Goal: Information Seeking & Learning: Learn about a topic

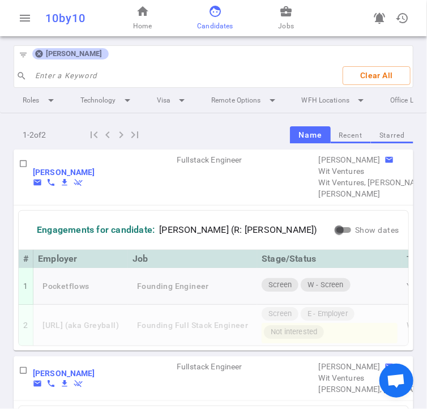
scroll to position [23, 0]
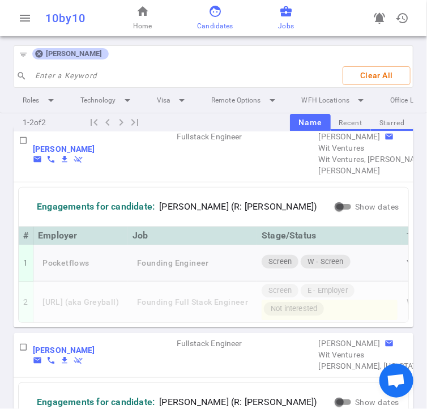
click at [290, 16] on span "business_center" at bounding box center [286, 12] width 14 height 14
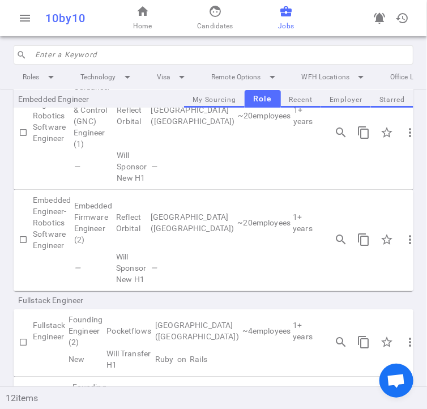
scroll to position [57, 0]
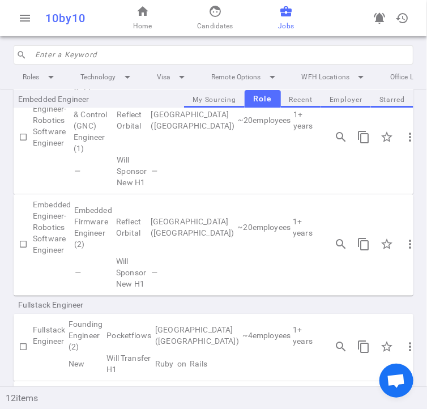
click at [216, 252] on td "[GEOGRAPHIC_DATA] ([GEOGRAPHIC_DATA])" at bounding box center [192, 227] width 87 height 57
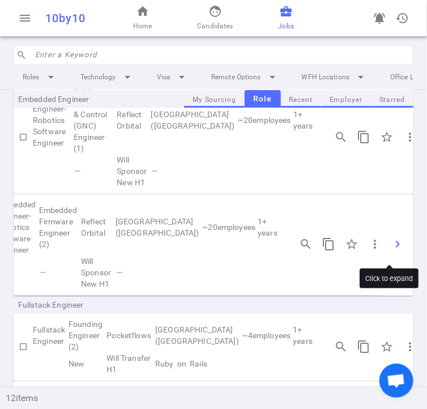
click at [390, 248] on span "chevron_right" at bounding box center [397, 244] width 14 height 14
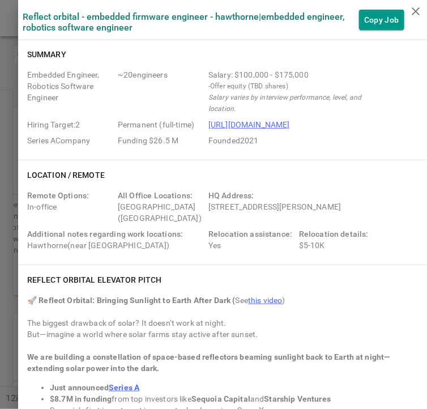
scroll to position [0, 0]
drag, startPoint x: 291, startPoint y: 89, endPoint x: 197, endPoint y: 85, distance: 94.6
click at [197, 85] on div "Embedded Engineer, Robotics Software Engineer ~ 20 engineers Salary: $100,000 -…" at bounding box center [222, 110] width 390 height 81
copy small "- Offer equity (TBD shares)"
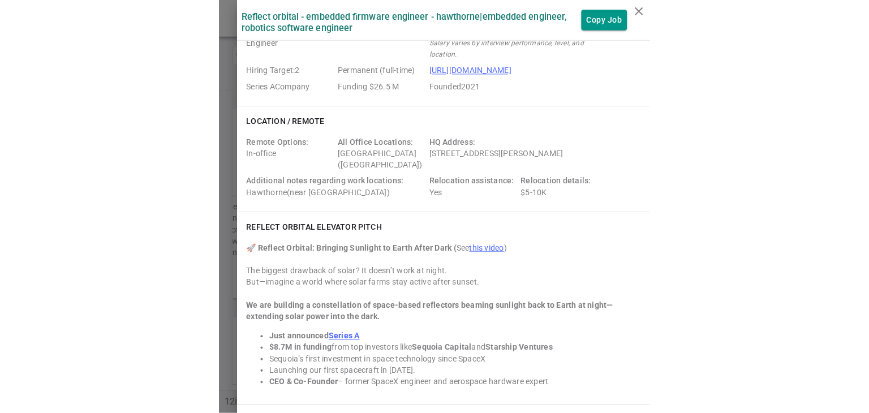
scroll to position [56, 0]
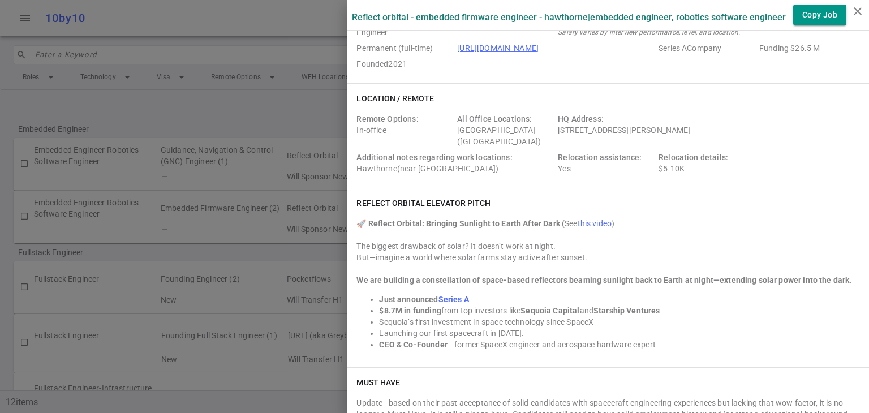
click at [426, 6] on icon "close" at bounding box center [858, 12] width 14 height 14
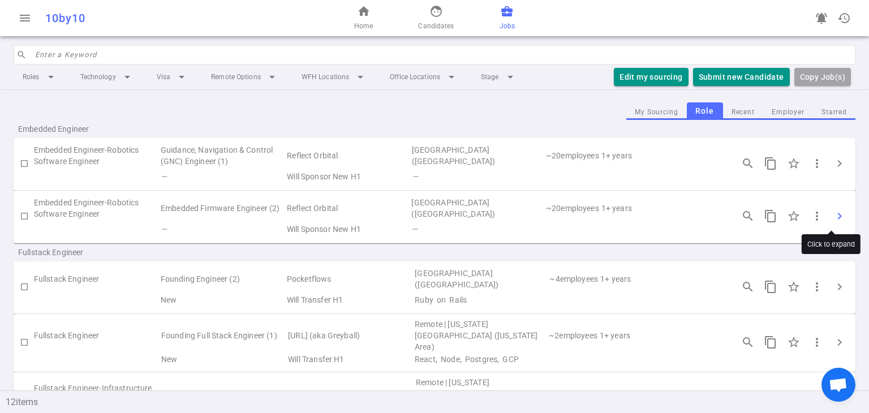
click at [426, 212] on span "chevron_right" at bounding box center [840, 216] width 14 height 14
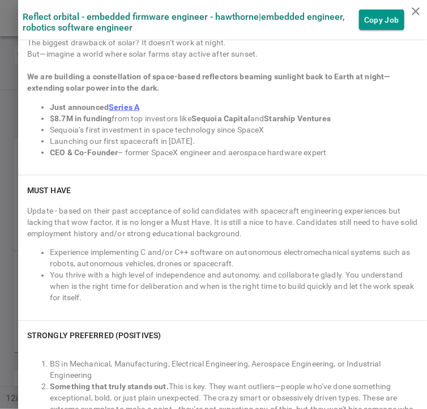
scroll to position [281, 0]
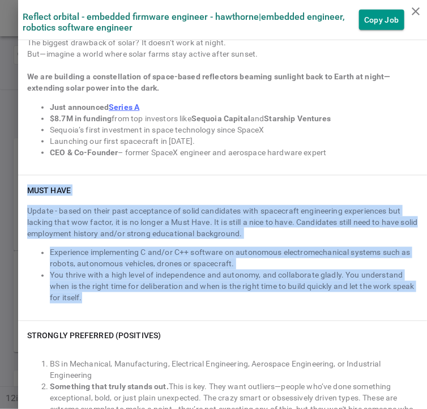
drag, startPoint x: 20, startPoint y: 190, endPoint x: 138, endPoint y: 302, distance: 162.1
click at [138, 302] on div "Must Have Update - based on their past acceptance of solid candidates with spac…" at bounding box center [222, 247] width 409 height 145
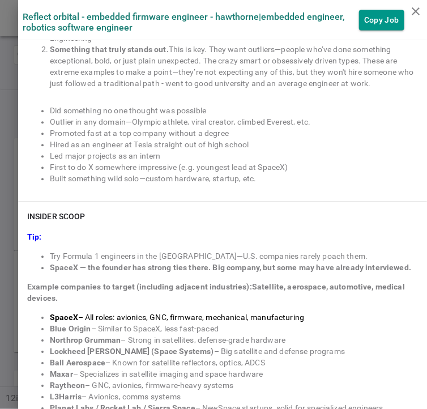
scroll to position [620, 0]
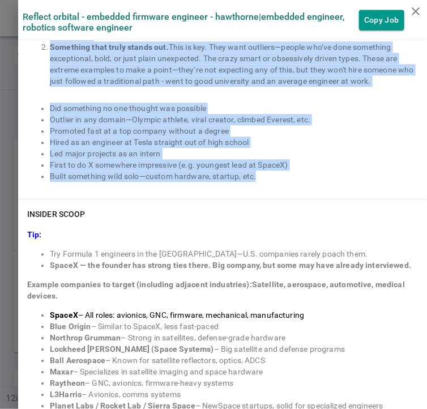
click at [287, 184] on div "BS in Mechanical, Manufacturing, Electrical Engineering, Aerospace Engineering,…" at bounding box center [222, 100] width 390 height 179
copy div "Lore Ipsu Dolors - ametc ad elits doei temporinci ut labor etdolorema aliq enim…"
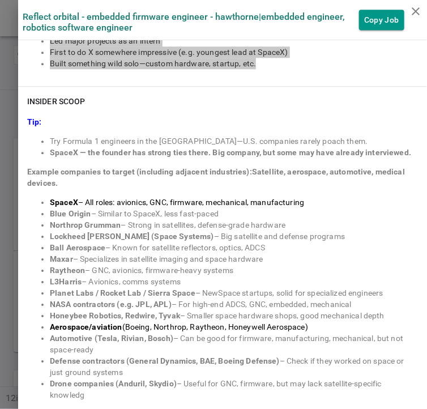
scroll to position [733, 0]
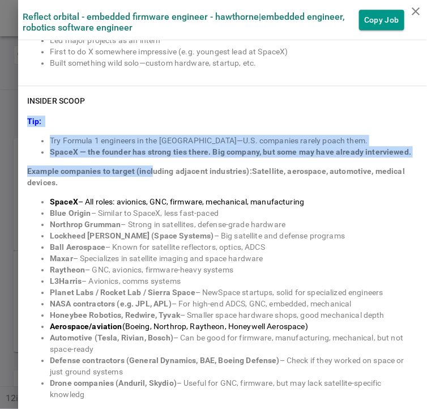
drag, startPoint x: 15, startPoint y: 116, endPoint x: 143, endPoint y: 171, distance: 139.4
click at [143, 171] on div "INSIDER SCOOP Tip: Try Formula 1 engineers in the [GEOGRAPHIC_DATA]—U.S. compan…" at bounding box center [222, 251] width 409 height 331
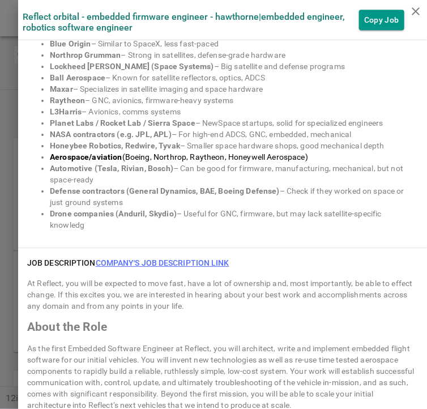
scroll to position [903, 0]
click at [100, 229] on div "INSIDER SCOOP Tip: Try Formula 1 engineers in the [GEOGRAPHIC_DATA]—U.S. compan…" at bounding box center [222, 81] width 409 height 331
copy div "Lor: Ips Dolorsi 8 ametconse ad eli SE—D.E. temporinc utlabo etdol magn. AliquA…"
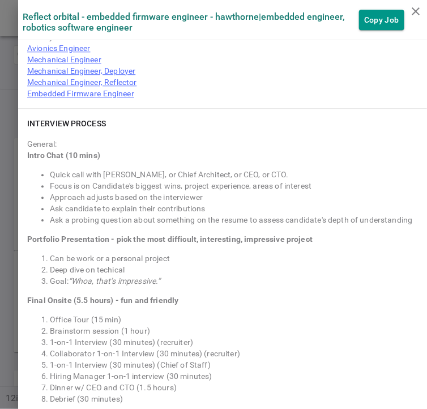
scroll to position [1807, 0]
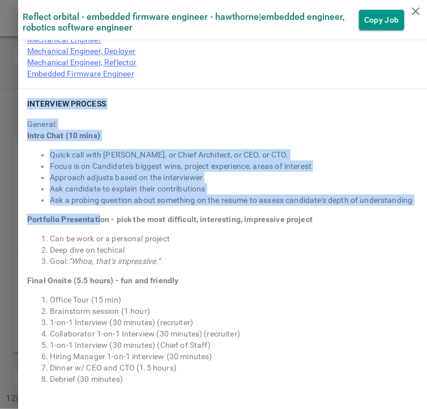
drag, startPoint x: 14, startPoint y: 100, endPoint x: 93, endPoint y: 216, distance: 140.0
click at [92, 212] on div "INTERVIEW PROCESS General: Intro Chat (10 mins) Quick call with [PERSON_NAME], …" at bounding box center [222, 251] width 409 height 324
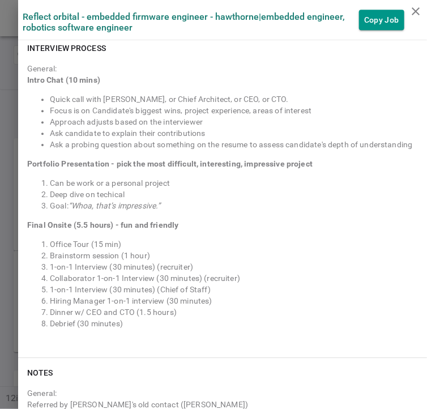
click at [104, 192] on li "Deep dive on techical" at bounding box center [234, 193] width 368 height 11
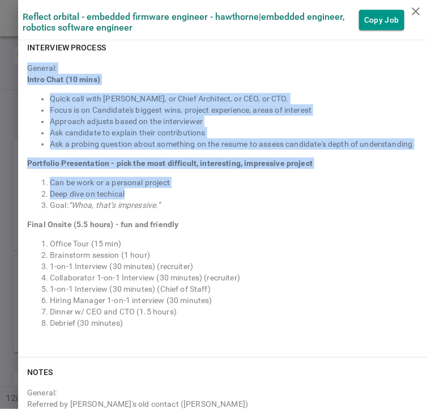
drag, startPoint x: 20, startPoint y: 63, endPoint x: 158, endPoint y: 211, distance: 201.8
click at [140, 190] on div "General: Intro Chat (10 mins) Quick call with [PERSON_NAME], or Chief Architect…" at bounding box center [222, 203] width 390 height 290
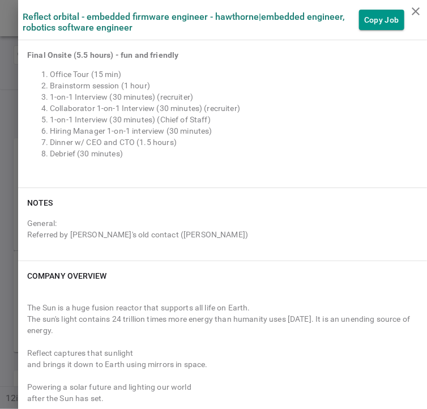
scroll to position [2033, 0]
click at [164, 164] on div "General: Intro Chat (10 mins) Quick call with [PERSON_NAME], or Chief Architect…" at bounding box center [222, 33] width 390 height 290
copy div "General:"
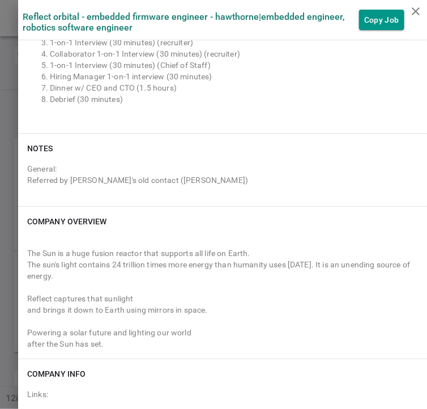
scroll to position [1965, 0]
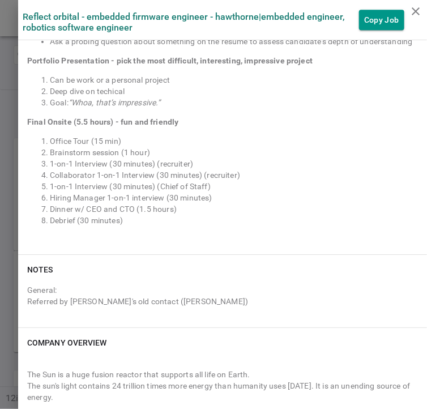
click at [322, 224] on li "Debrief (30 minutes)" at bounding box center [234, 219] width 368 height 11
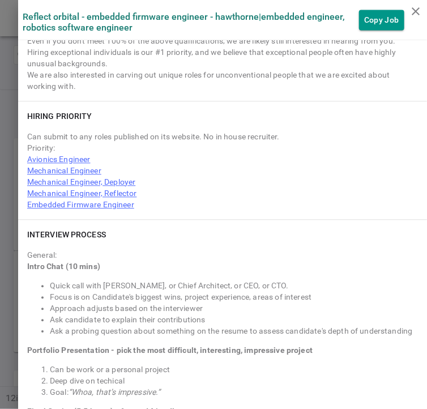
scroll to position [1683, 0]
